Goal: Information Seeking & Learning: Learn about a topic

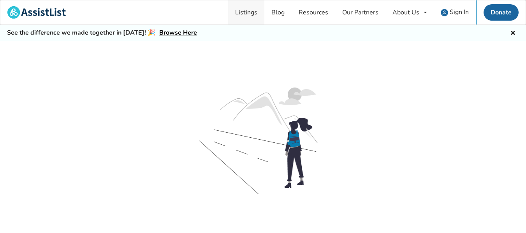
click at [240, 12] on link "Listings" at bounding box center [246, 12] width 36 height 24
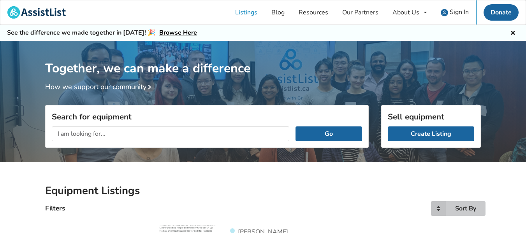
click at [475, 211] on div "Sort By" at bounding box center [465, 209] width 21 height 6
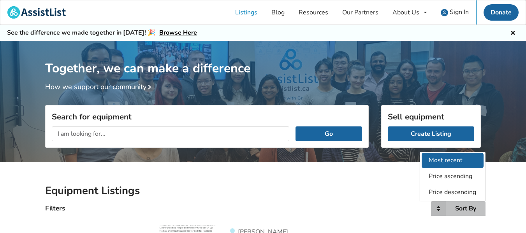
click at [447, 158] on span "Most recent" at bounding box center [446, 160] width 34 height 9
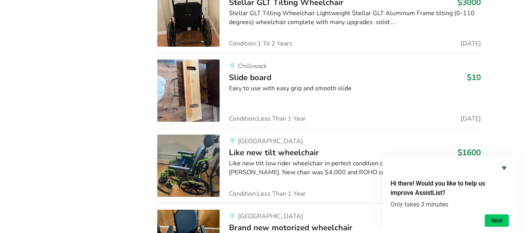
scroll to position [5218, 0]
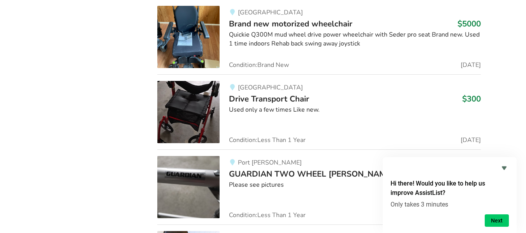
click at [205, 56] on img at bounding box center [188, 37] width 62 height 62
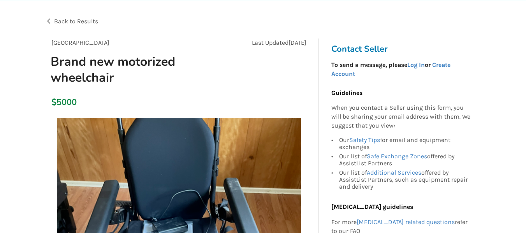
scroll to position [244, 0]
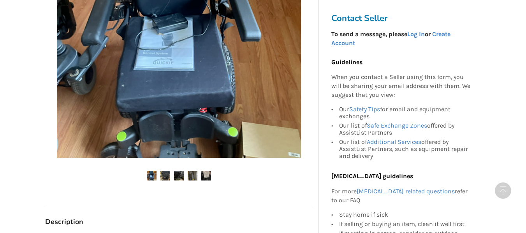
click at [164, 178] on img at bounding box center [165, 176] width 10 height 10
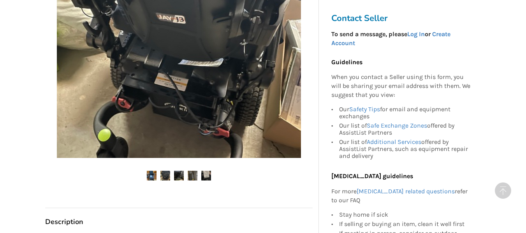
click at [180, 178] on img at bounding box center [179, 176] width 10 height 10
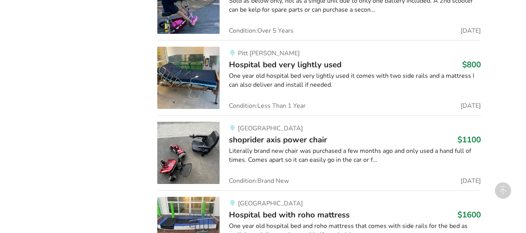
scroll to position [7355, 0]
